Goal: Ask a question

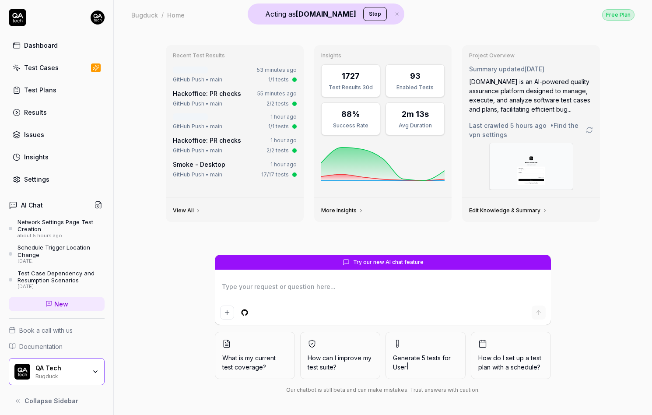
type textarea "*"
click at [35, 246] on div "Schedule Trigger Location Change" at bounding box center [60, 251] width 87 height 14
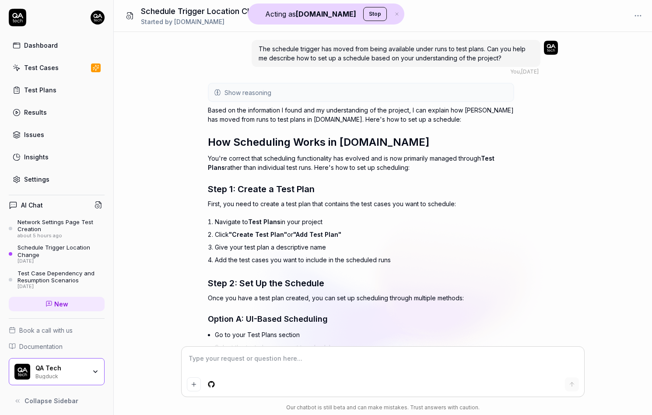
type textarea "*"
